Goal: Information Seeking & Learning: Check status

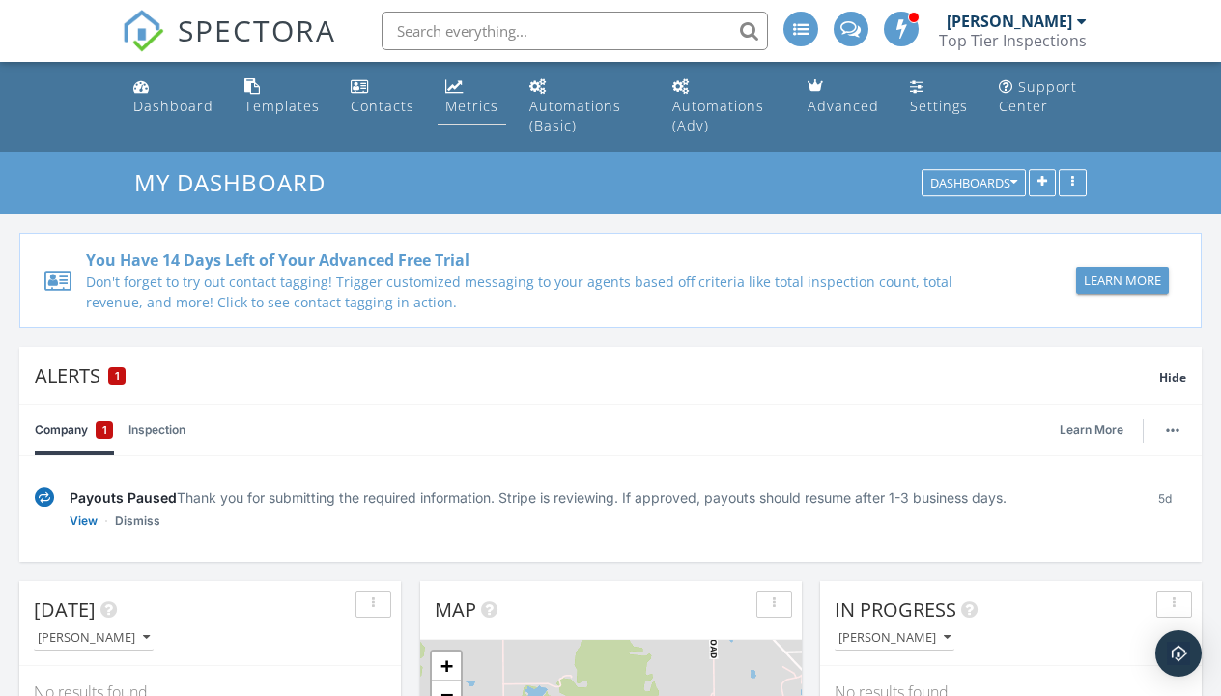
click at [457, 102] on div "Metrics" at bounding box center [471, 106] width 53 height 18
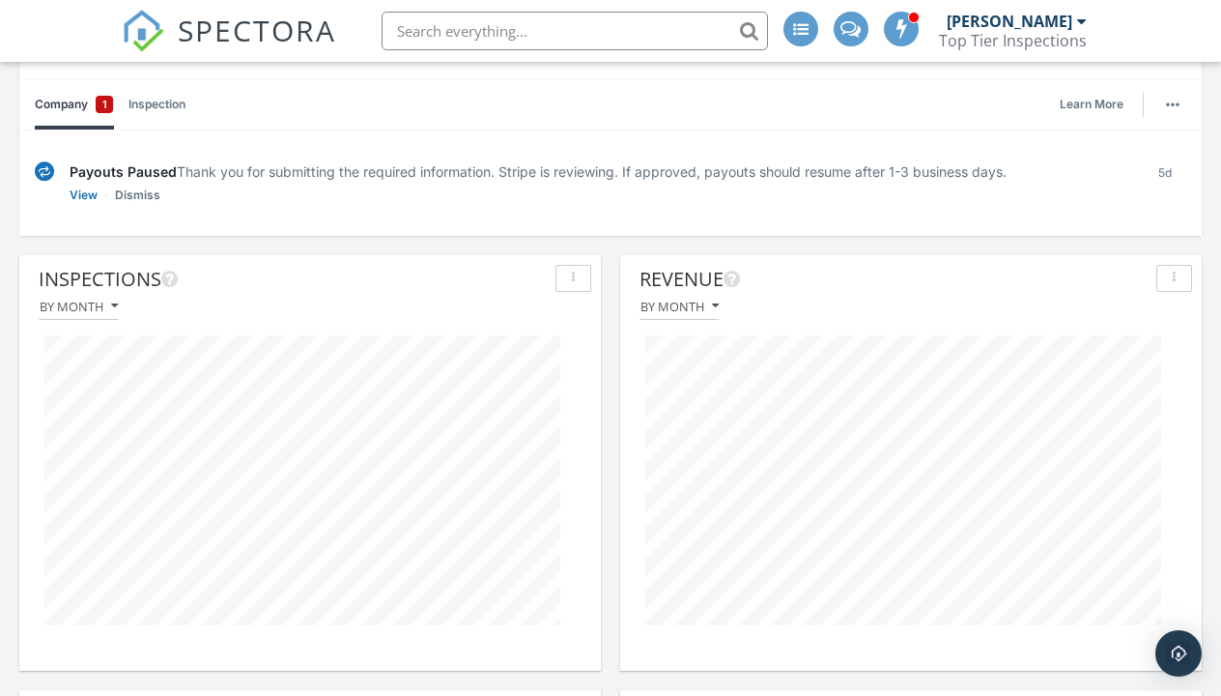
scroll to position [213, 0]
click at [678, 314] on button "By month" at bounding box center [680, 306] width 80 height 26
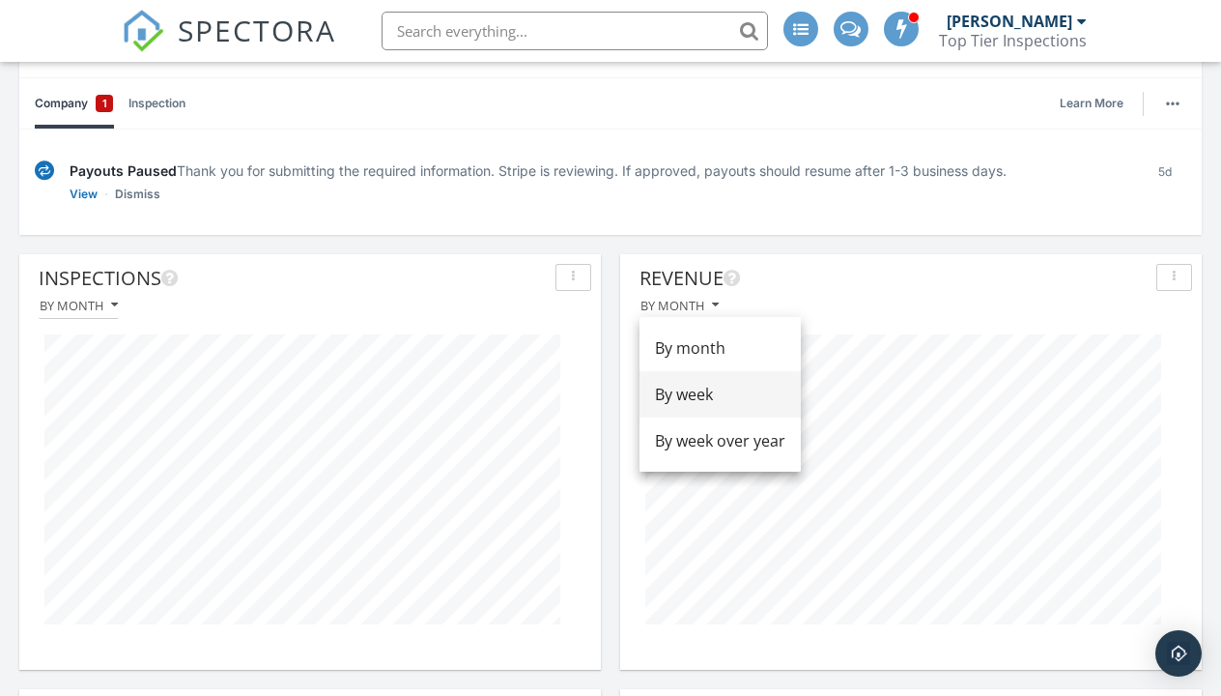
click at [702, 415] on link "By week" at bounding box center [720, 394] width 161 height 46
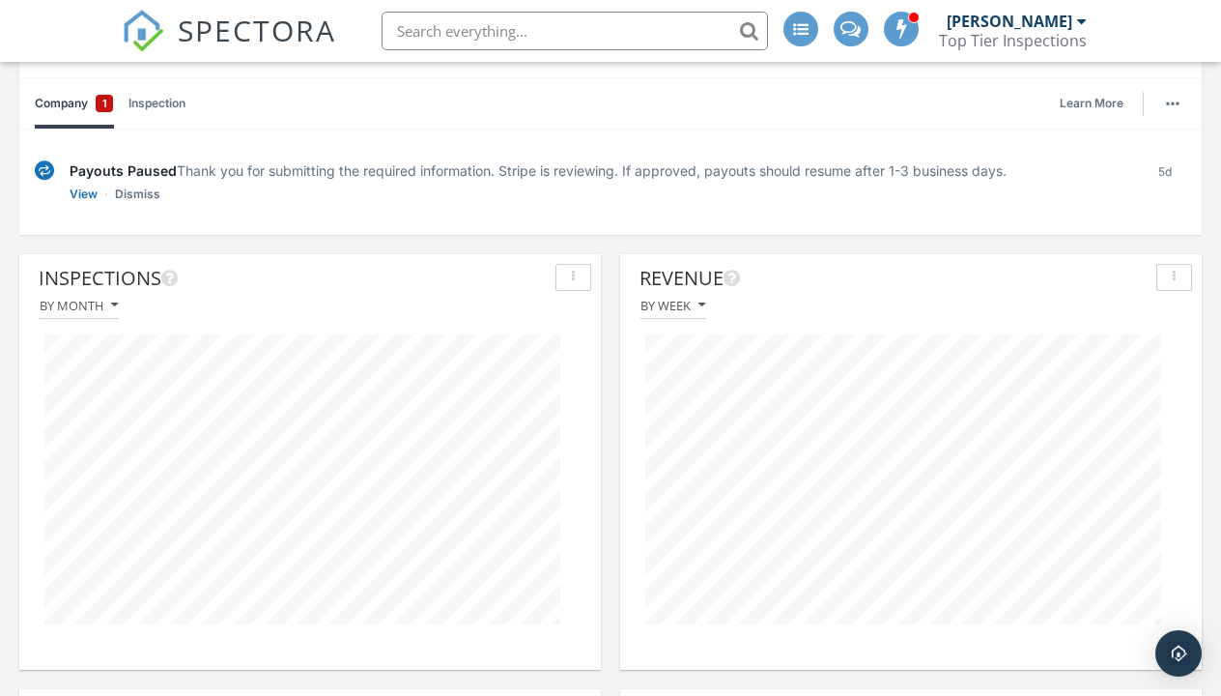
scroll to position [416, 582]
click at [678, 310] on div "By week" at bounding box center [673, 306] width 65 height 14
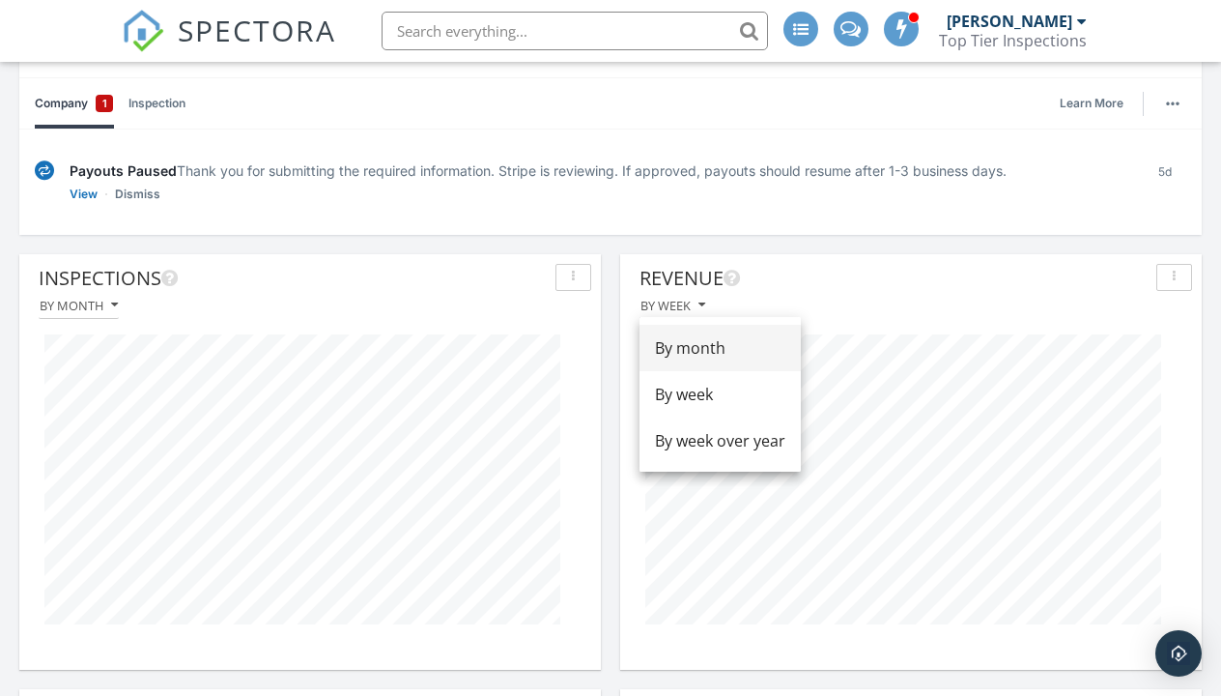
click at [685, 352] on div "By month" at bounding box center [720, 347] width 130 height 23
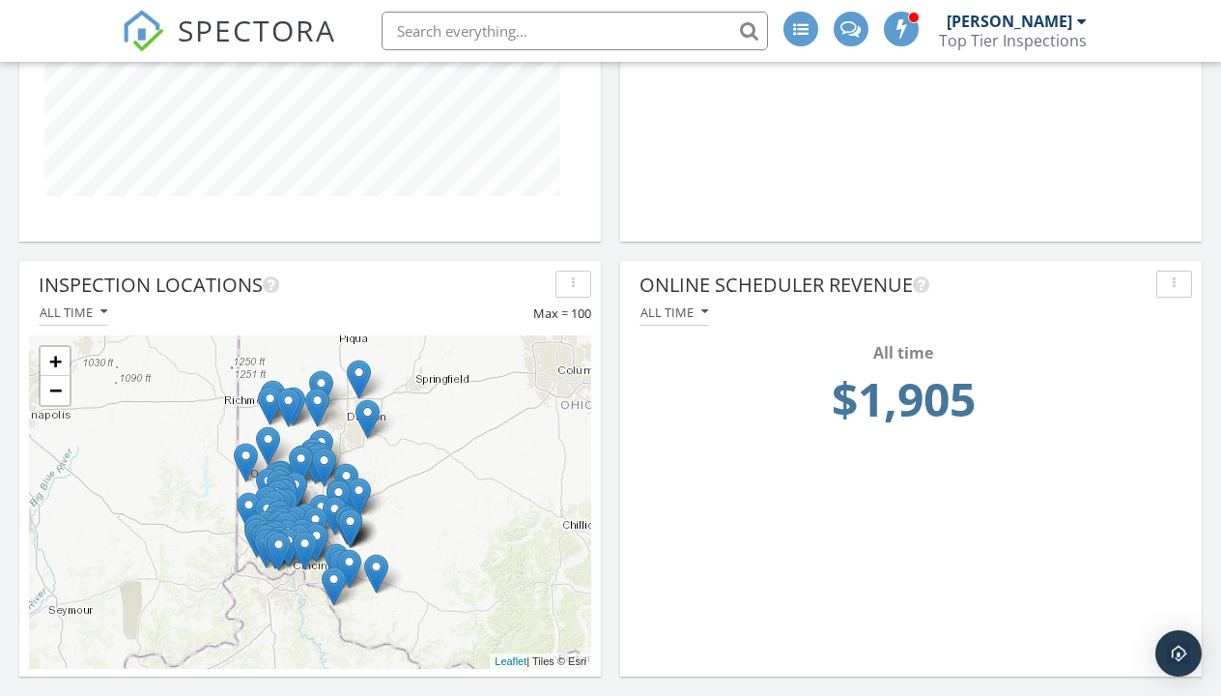
scroll to position [1510, 0]
click at [691, 310] on div "All time" at bounding box center [675, 312] width 68 height 14
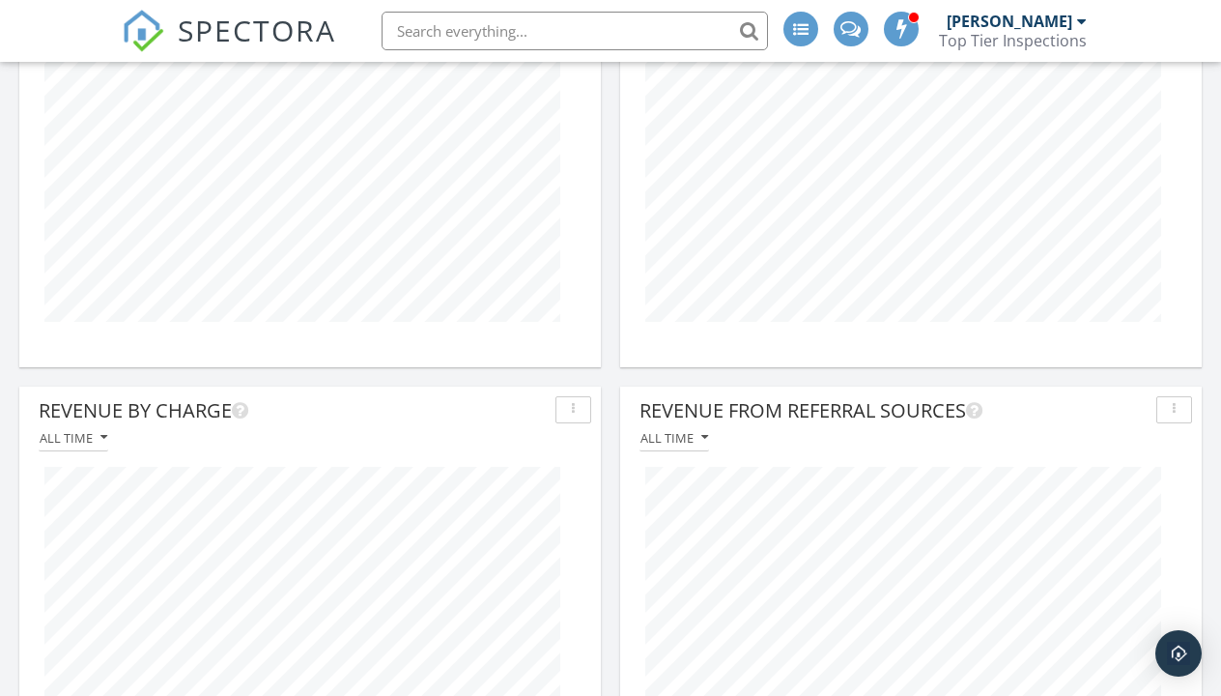
scroll to position [515, 0]
click at [673, 456] on div at bounding box center [911, 611] width 562 height 321
click at [676, 445] on button "All time" at bounding box center [675, 438] width 70 height 26
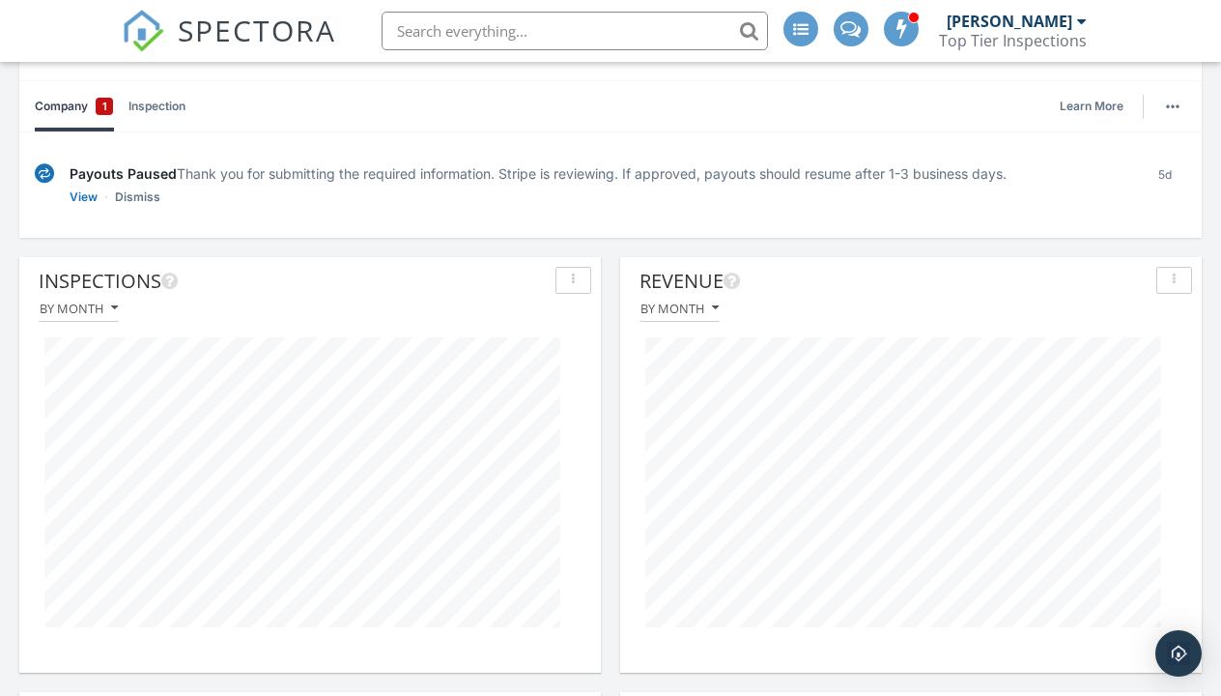
scroll to position [213, 0]
click at [1169, 272] on div "button" at bounding box center [1174, 278] width 18 height 14
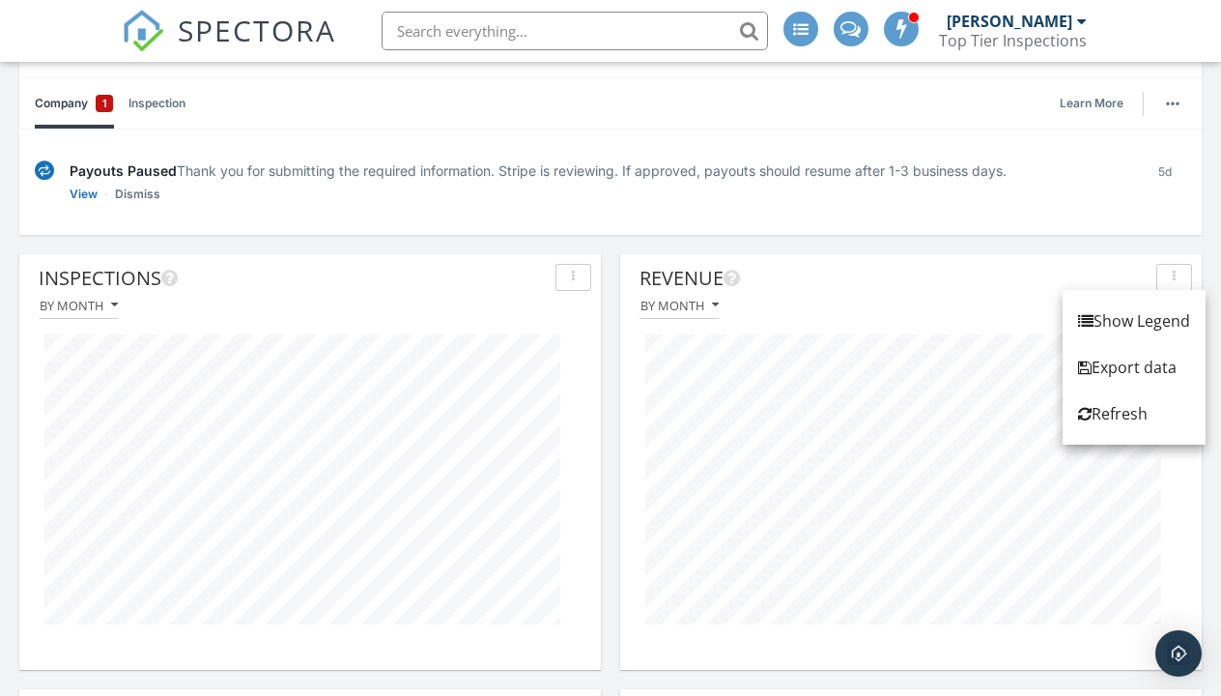
click at [1169, 275] on div "button" at bounding box center [1174, 278] width 18 height 14
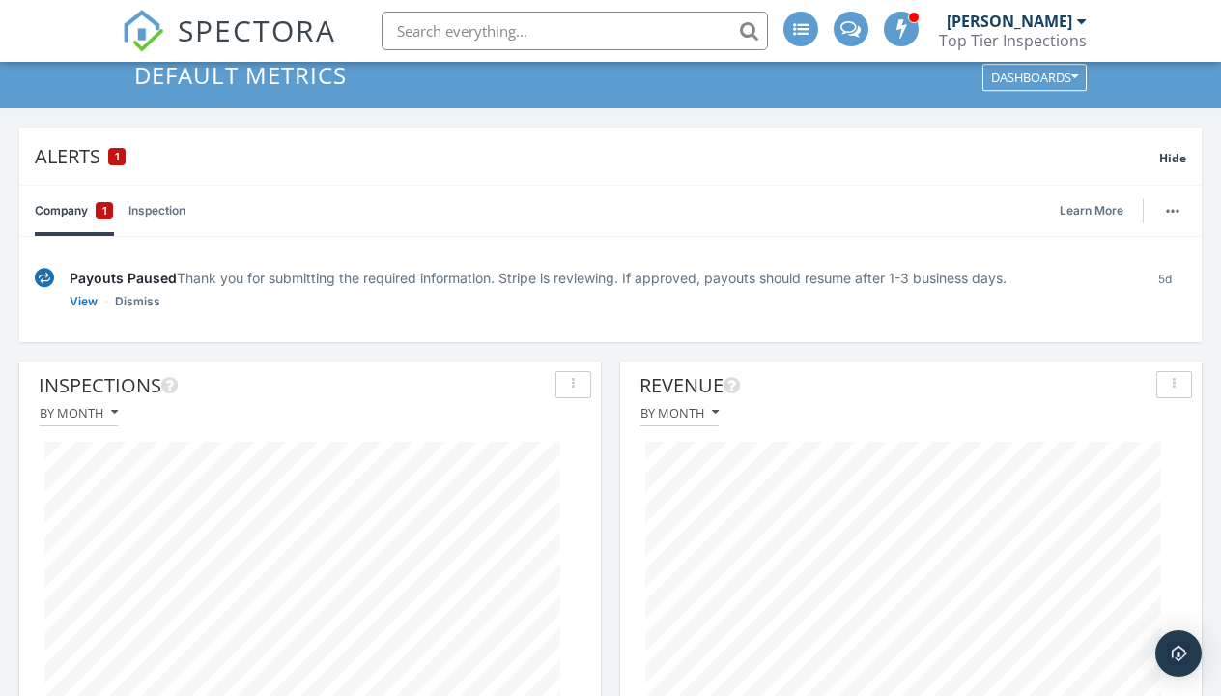
scroll to position [24, 0]
